Goal: Transaction & Acquisition: Book appointment/travel/reservation

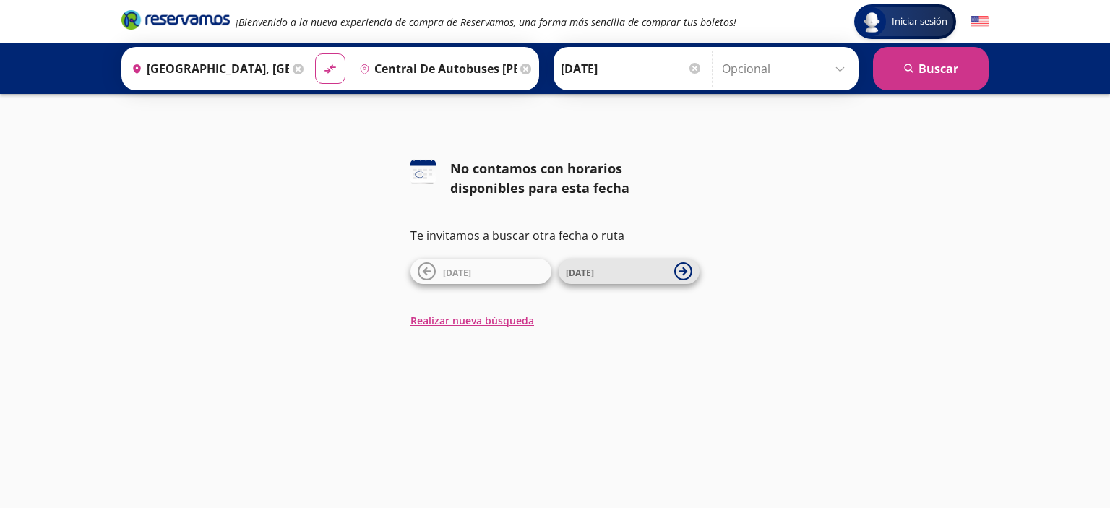
click at [608, 271] on span "12 Oct" at bounding box center [616, 271] width 101 height 17
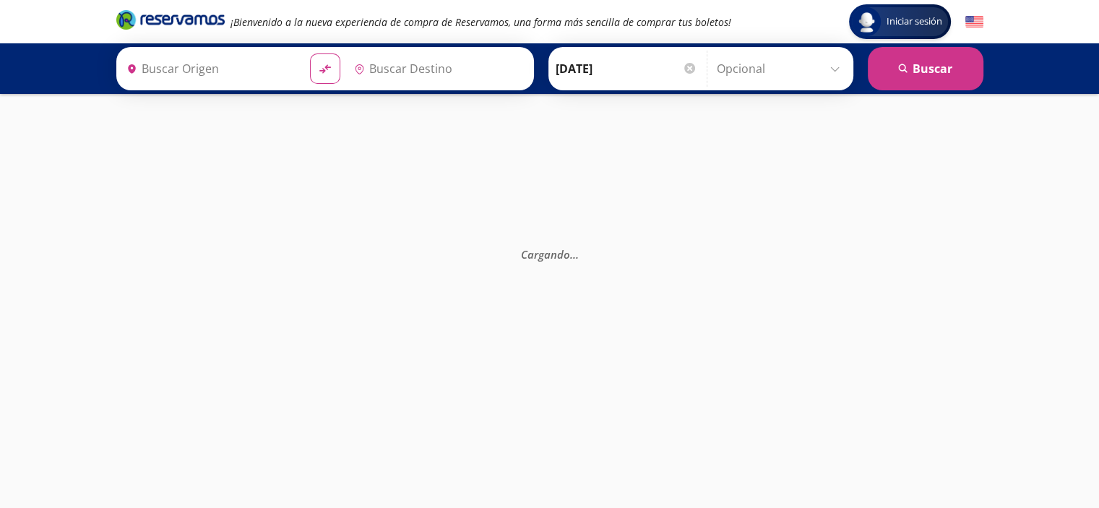
type input "Central de Autobuses [PERSON_NAME], [GEOGRAPHIC_DATA]"
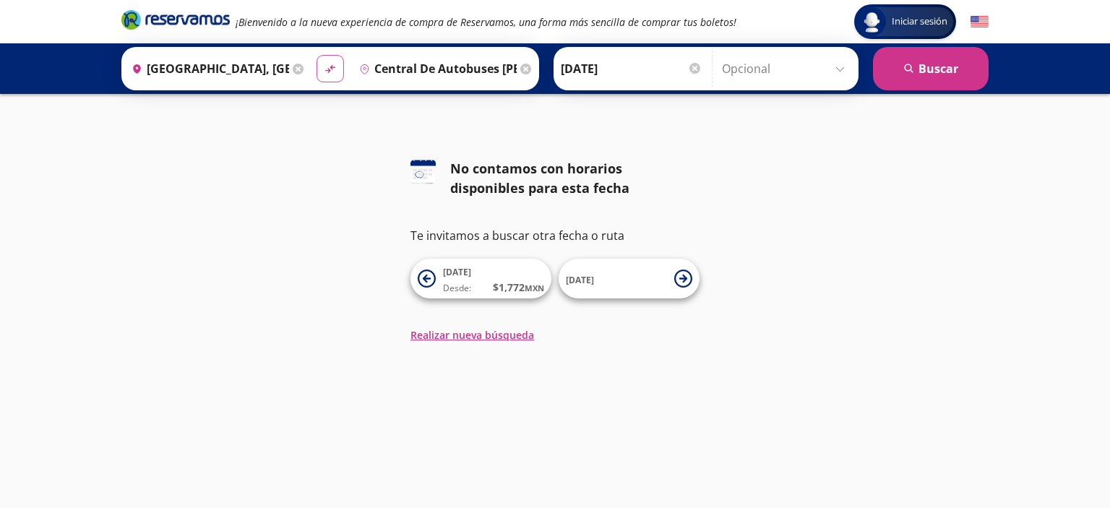
click at [316, 68] on button "material-symbols:compare-arrows-rounded" at bounding box center [329, 68] width 27 height 27
type input "Central de Autobuses [PERSON_NAME], [GEOGRAPHIC_DATA]"
type input "Central Cuernavaca, Morelos"
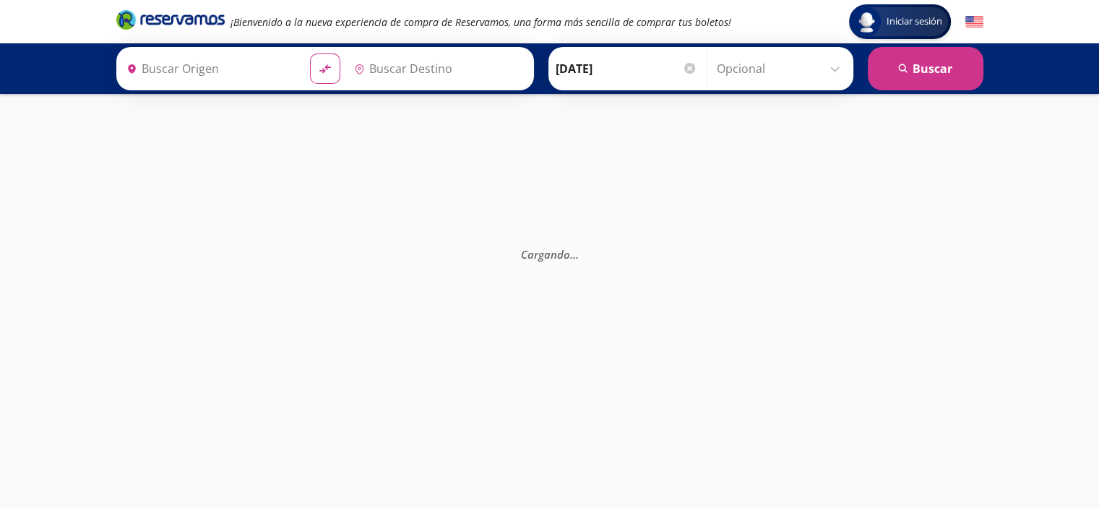
type input "Central de Autobuses [PERSON_NAME], [GEOGRAPHIC_DATA]"
type input "Central Cuernavaca, Morelos"
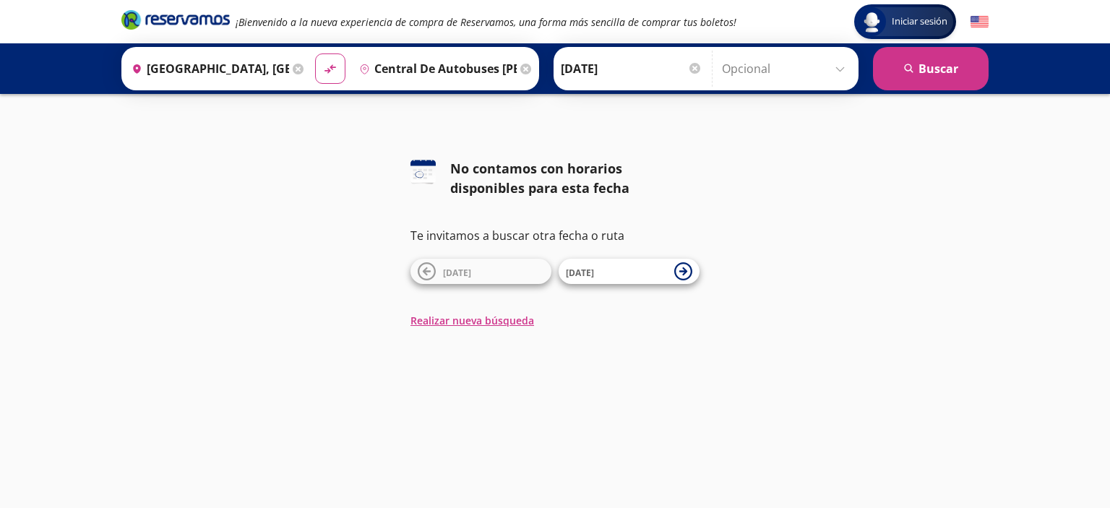
click at [415, 68] on input "Central de Autobuses [PERSON_NAME], [GEOGRAPHIC_DATA]" at bounding box center [434, 69] width 163 height 36
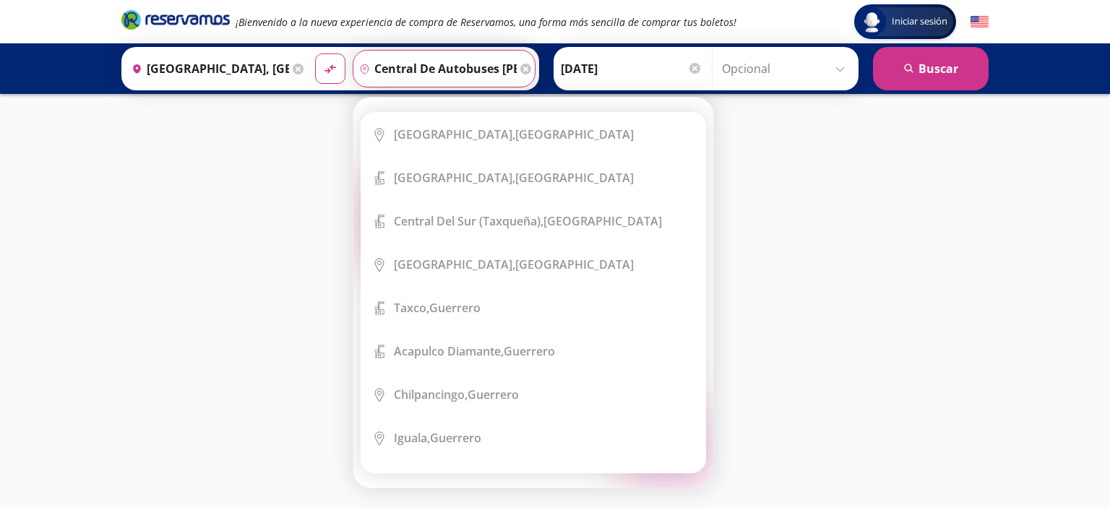
click at [418, 68] on input "Central de Autobuses [PERSON_NAME], [GEOGRAPHIC_DATA]" at bounding box center [434, 69] width 163 height 36
click at [923, 68] on button "search [GEOGRAPHIC_DATA]" at bounding box center [931, 68] width 116 height 43
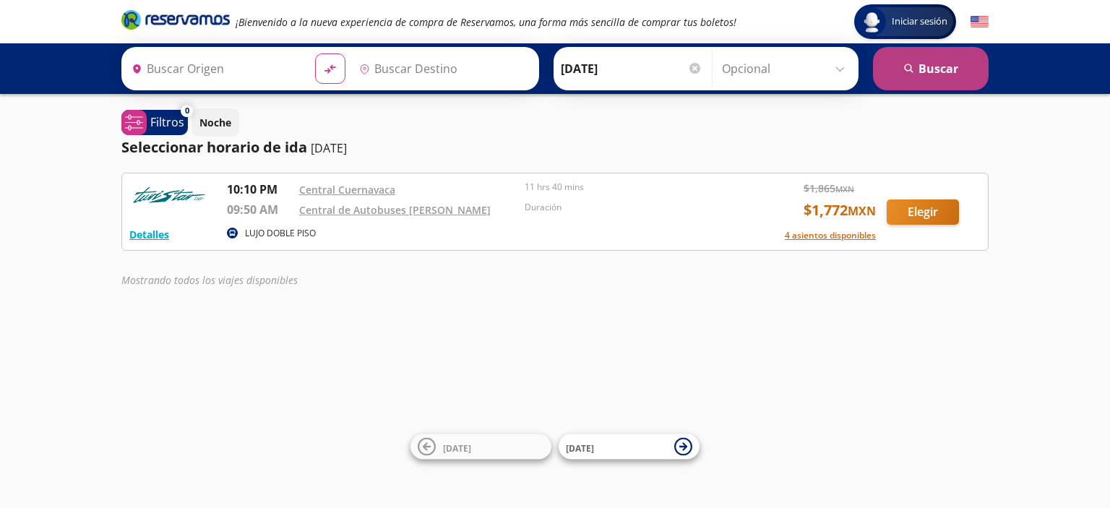
type input "Central Cuernavaca, Morelos"
type input "Central de Autobuses [PERSON_NAME], [GEOGRAPHIC_DATA]"
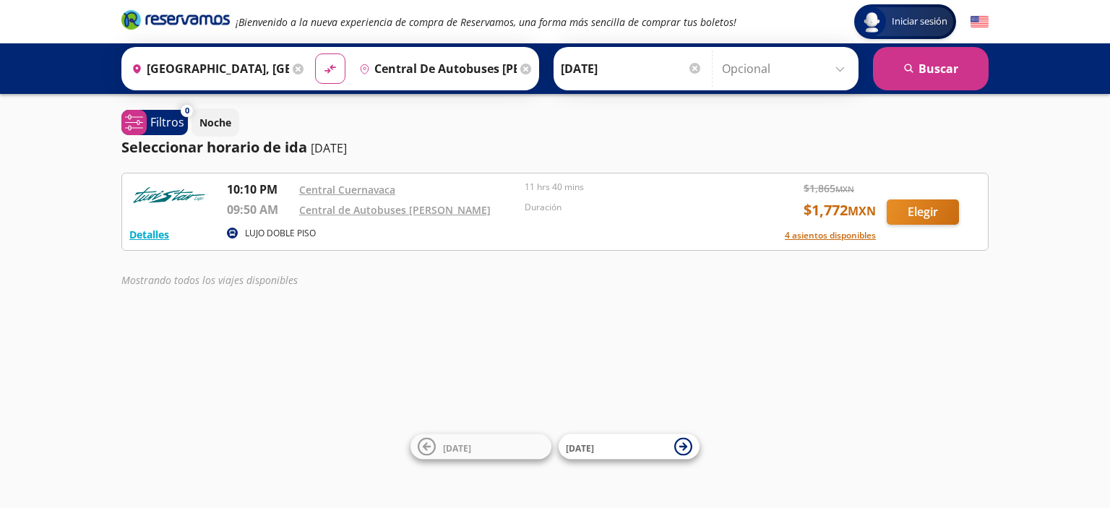
click at [834, 65] on input "Opcional" at bounding box center [786, 69] width 129 height 36
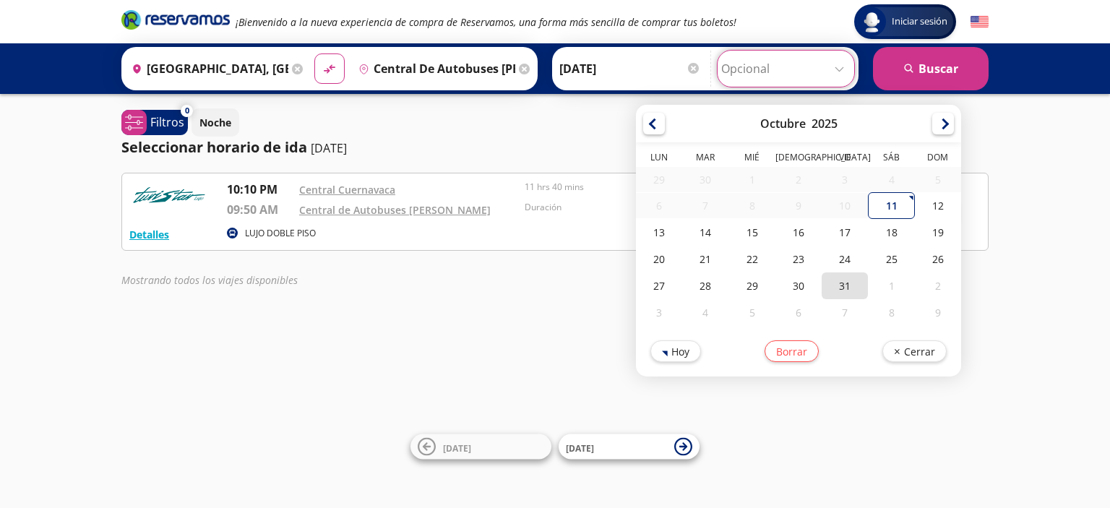
click at [844, 285] on div "31" at bounding box center [844, 285] width 46 height 27
type input "[DATE]"
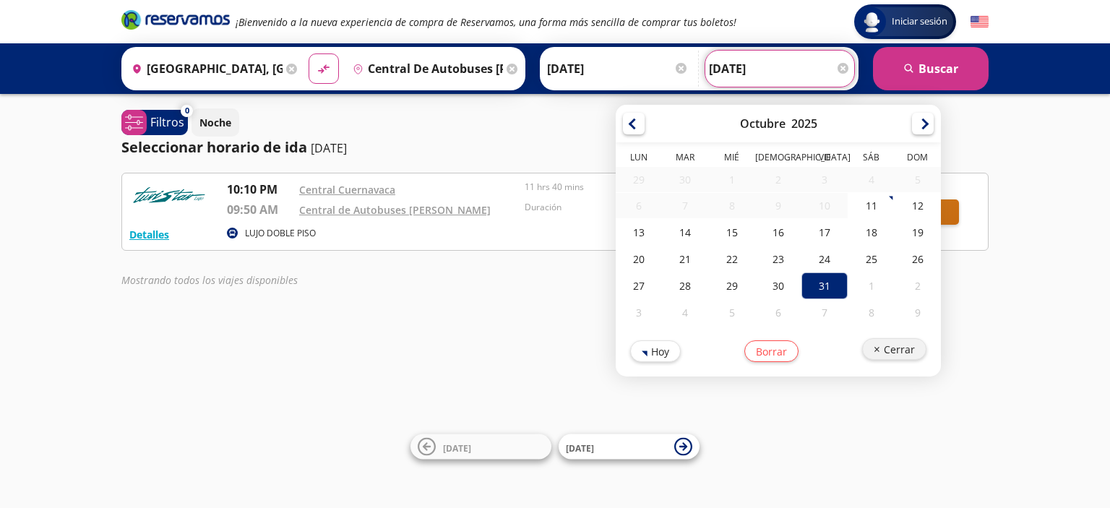
click at [887, 347] on button "Cerrar" at bounding box center [894, 349] width 64 height 22
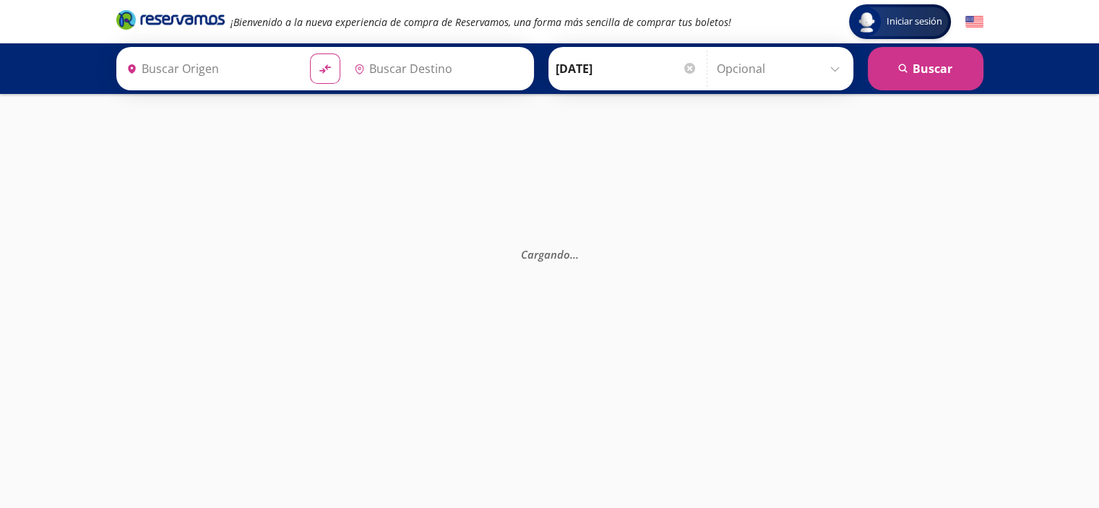
type input "Central Cuernavaca, Morelos"
type input "Central de Autobuses [PERSON_NAME], [GEOGRAPHIC_DATA]"
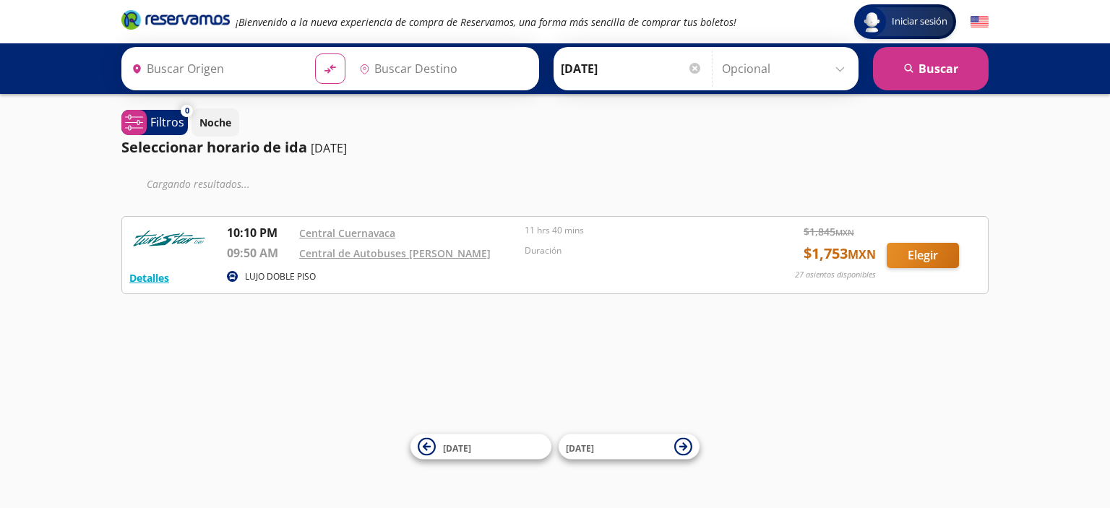
type input "Central de Autobuses [PERSON_NAME], [GEOGRAPHIC_DATA]"
type input "[GEOGRAPHIC_DATA], [GEOGRAPHIC_DATA]"
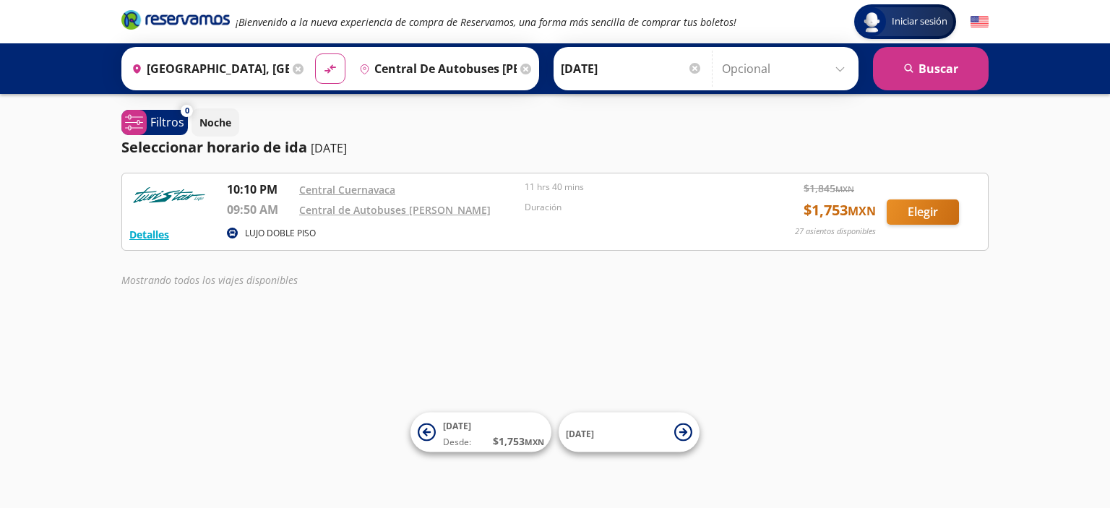
click at [692, 69] on div at bounding box center [694, 68] width 11 height 11
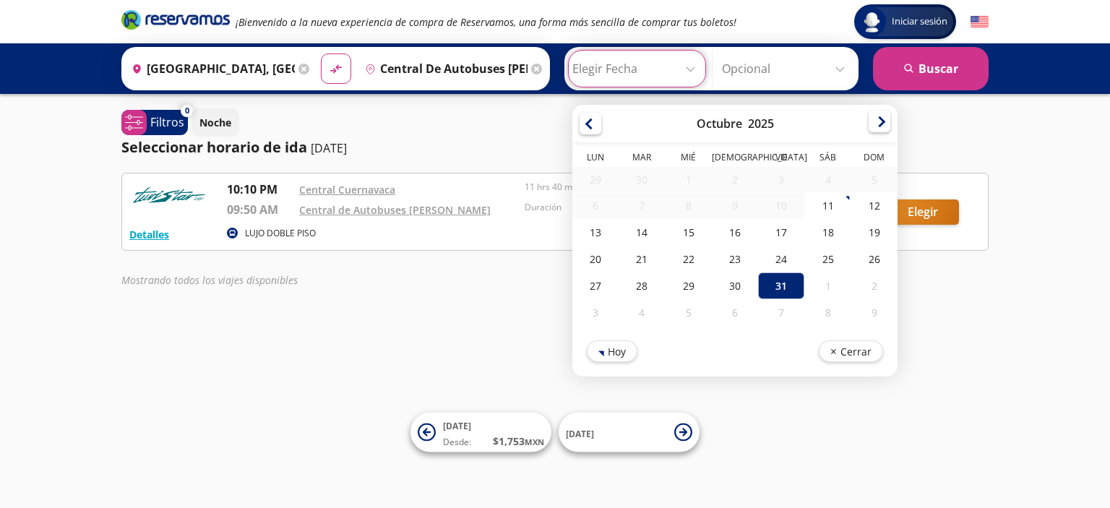
click at [875, 125] on div at bounding box center [879, 122] width 22 height 22
click at [876, 124] on div at bounding box center [879, 122] width 22 height 22
click at [862, 262] on div "28" at bounding box center [874, 260] width 46 height 27
type input "[DATE]"
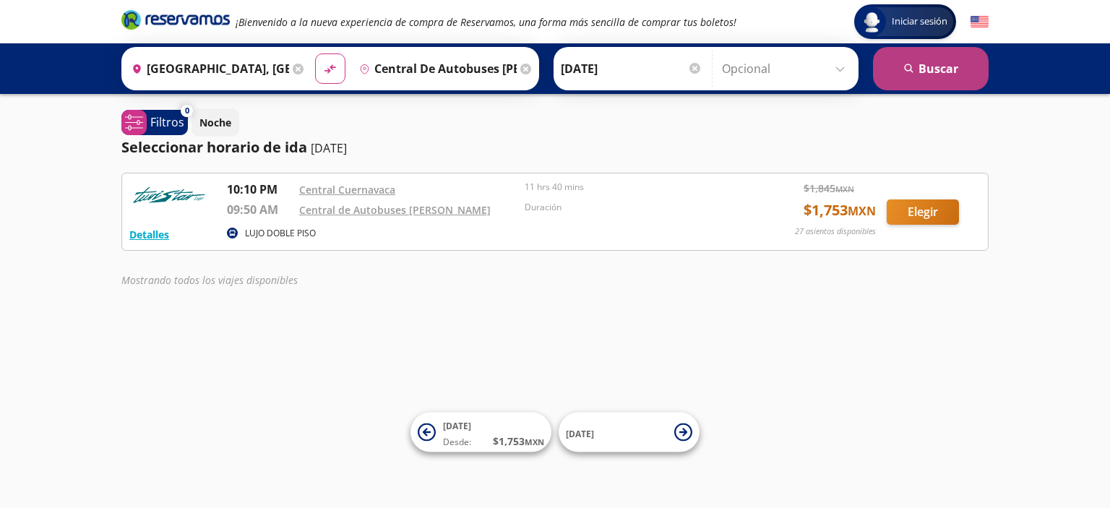
click at [916, 69] on button "search [GEOGRAPHIC_DATA]" at bounding box center [931, 68] width 116 height 43
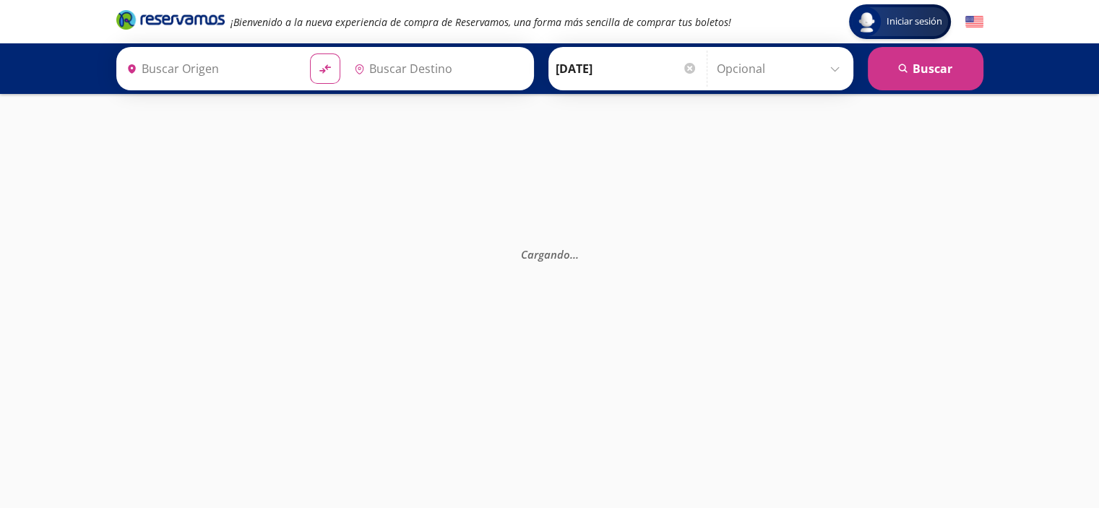
type input "[GEOGRAPHIC_DATA], [GEOGRAPHIC_DATA]"
type input "Central de Autobuses [PERSON_NAME], [GEOGRAPHIC_DATA]"
